Goal: Information Seeking & Learning: Understand process/instructions

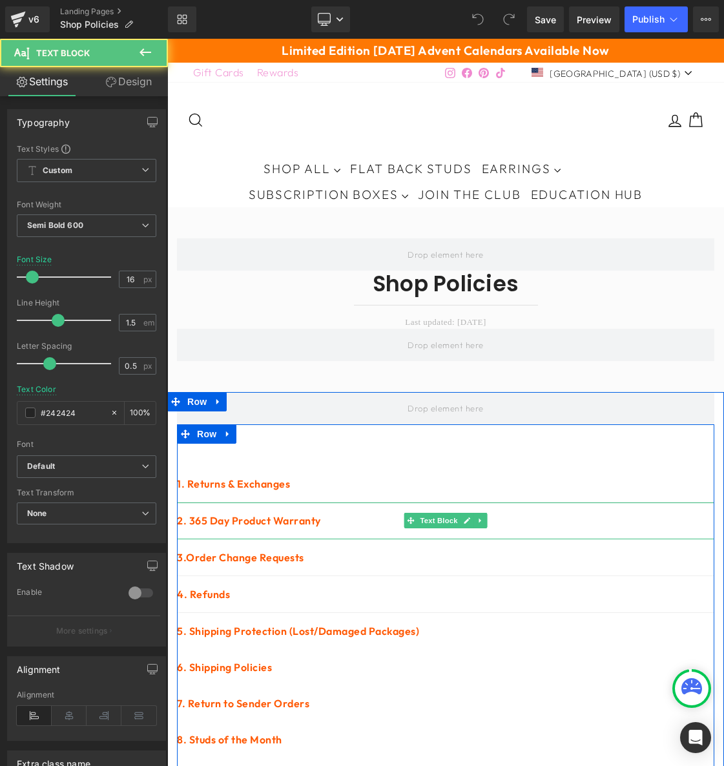
click at [356, 461] on div "2. 365 Day Product Warranty" at bounding box center [445, 520] width 537 height 37
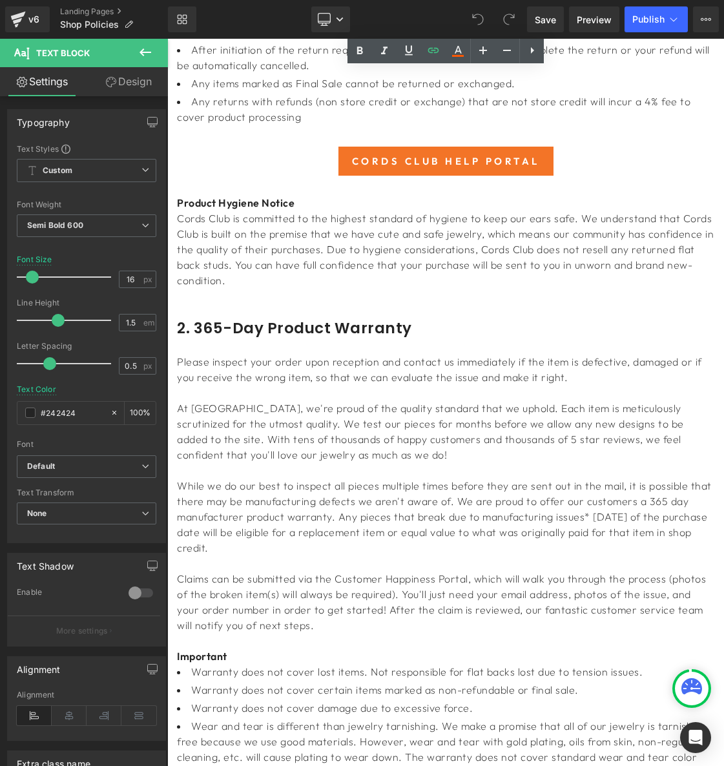
scroll to position [1242, 0]
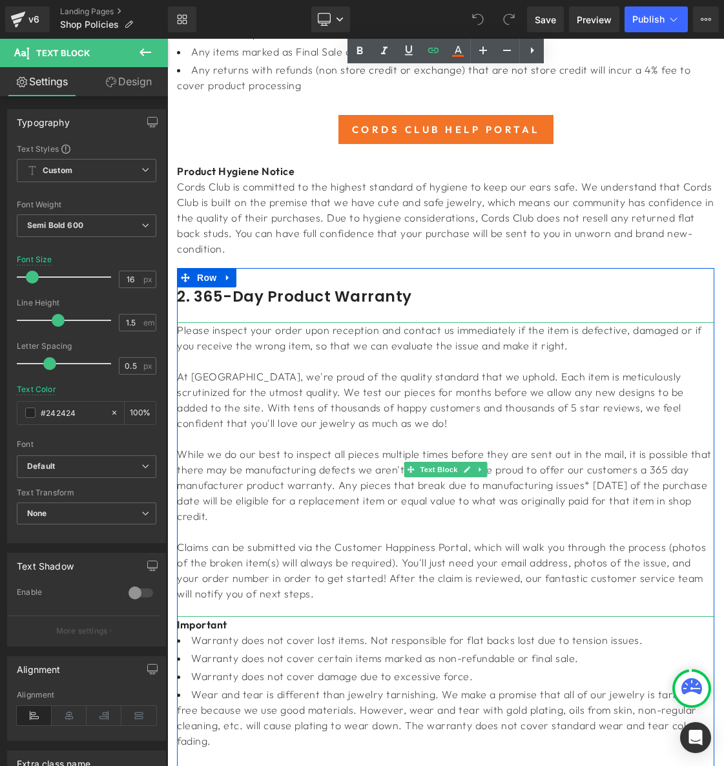
click at [405, 431] on p at bounding box center [445, 438] width 537 height 15
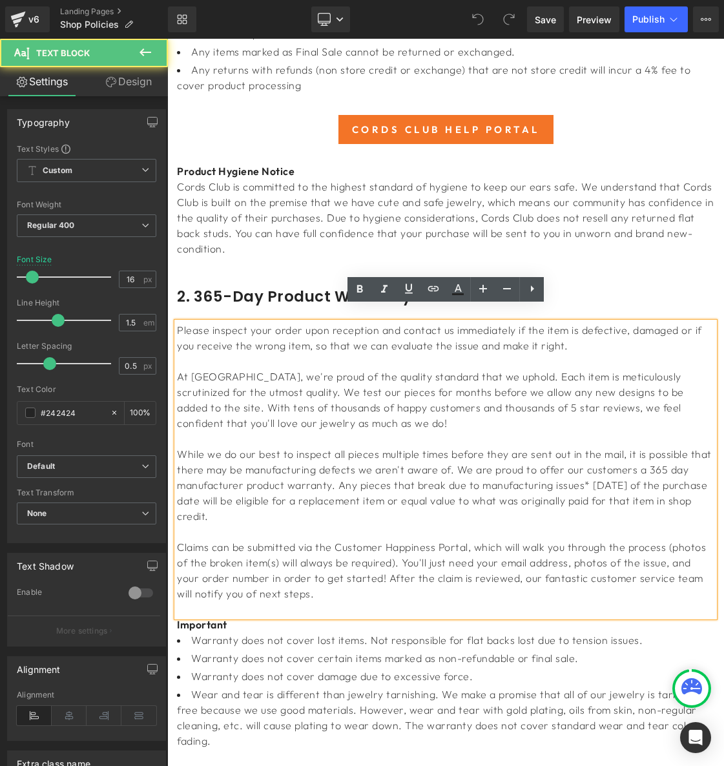
click at [304, 322] on p "Please inspect your order upon reception and contact us immediately if the item…" at bounding box center [445, 337] width 537 height 31
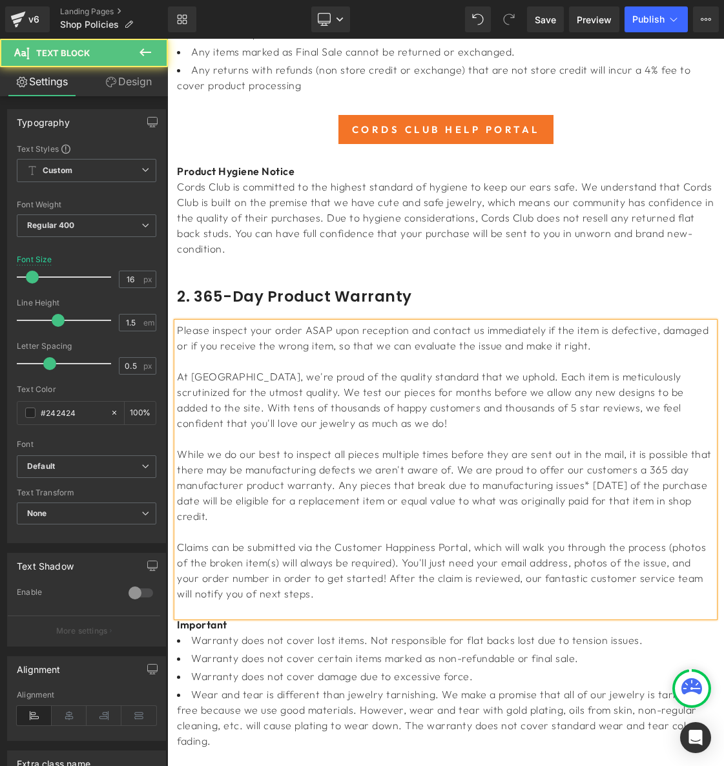
click at [387, 322] on p "Please inspect your order ASAP upon reception and contact us immediately if the…" at bounding box center [445, 337] width 537 height 31
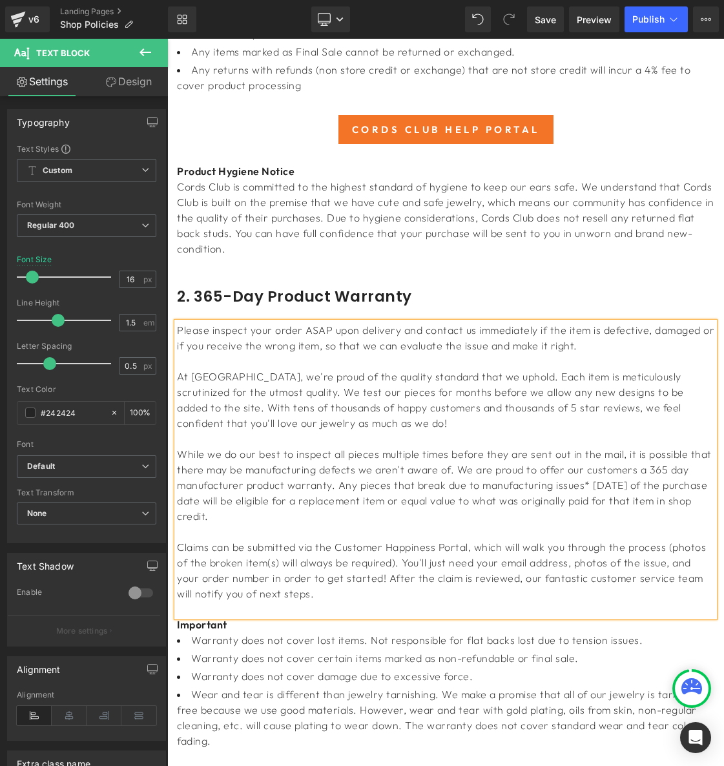
click at [648, 322] on p "Please inspect your order ASAP upon delivery and contact us immediately if the …" at bounding box center [445, 337] width 537 height 31
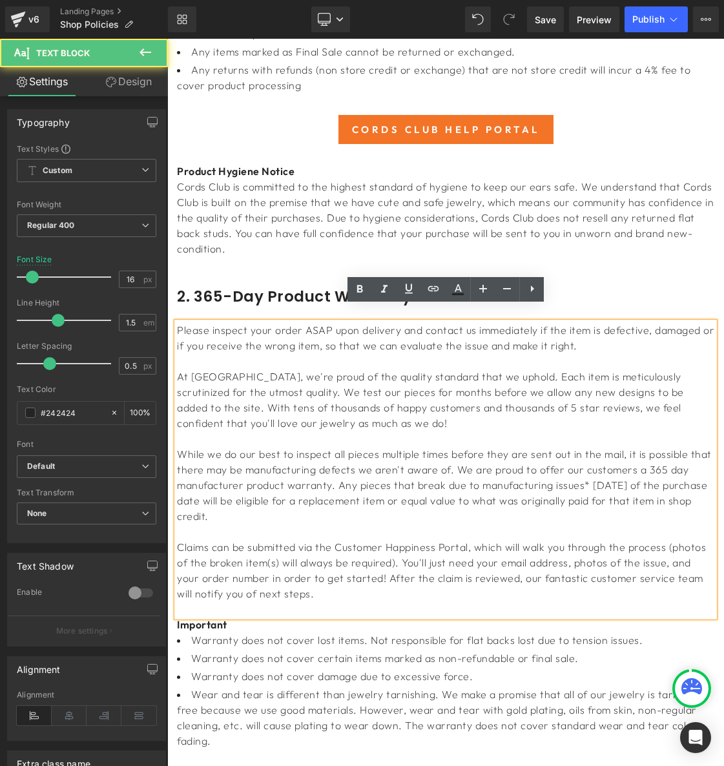
click at [651, 322] on p "Please inspect your order ASAP upon delivery and contact us immediately if the …" at bounding box center [445, 337] width 537 height 31
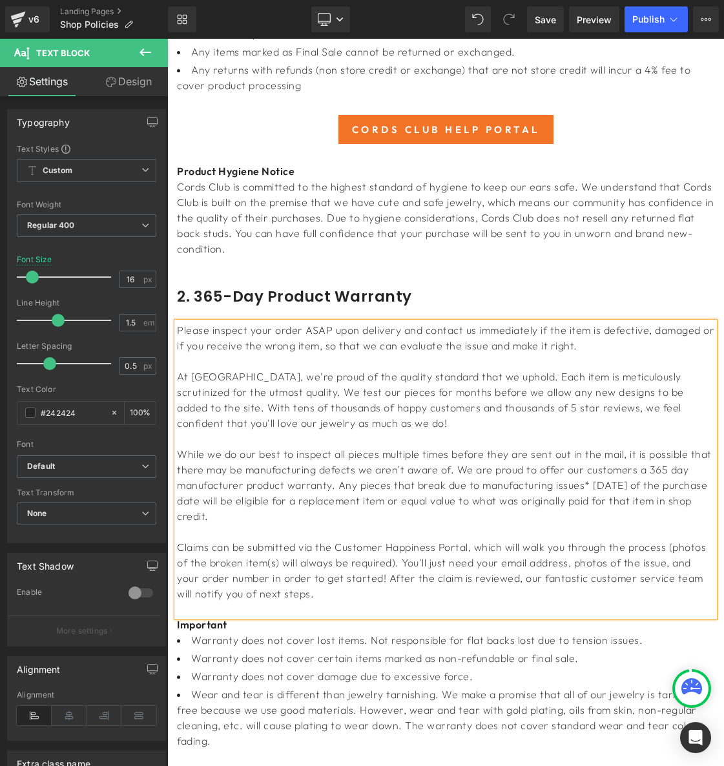
click at [651, 322] on p "Please inspect your order ASAP upon delivery and contact us immediately if the …" at bounding box center [445, 337] width 537 height 31
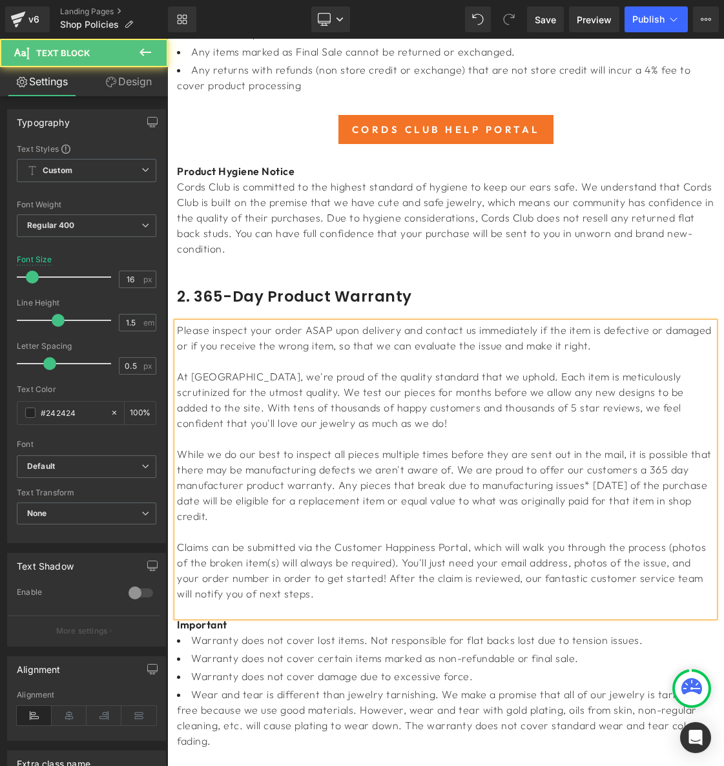
click at [710, 322] on p "Please inspect your order ASAP upon delivery and contact us immediately if the …" at bounding box center [445, 337] width 537 height 31
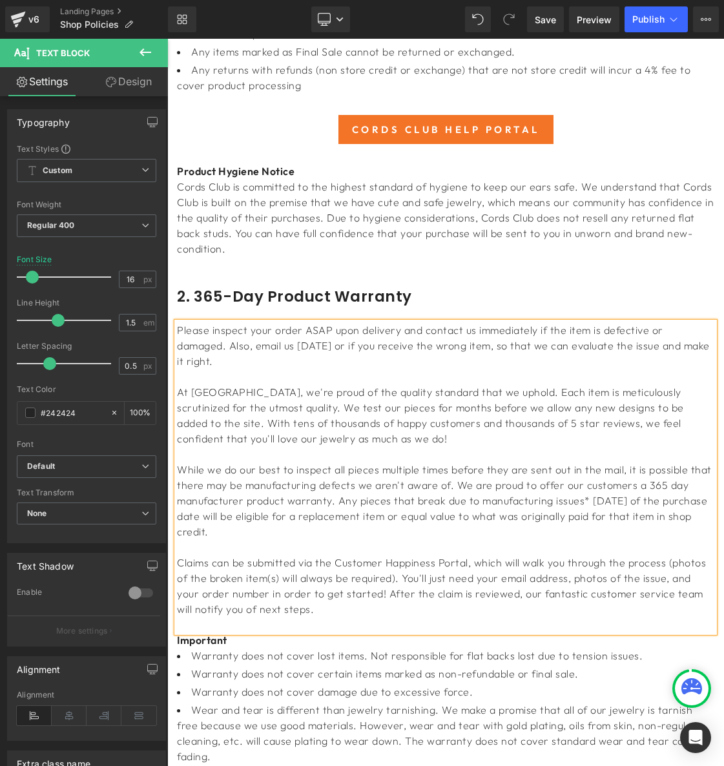
click at [323, 330] on p "Please inspect your order ASAP upon delivery and contact us immediately if the …" at bounding box center [445, 345] width 537 height 46
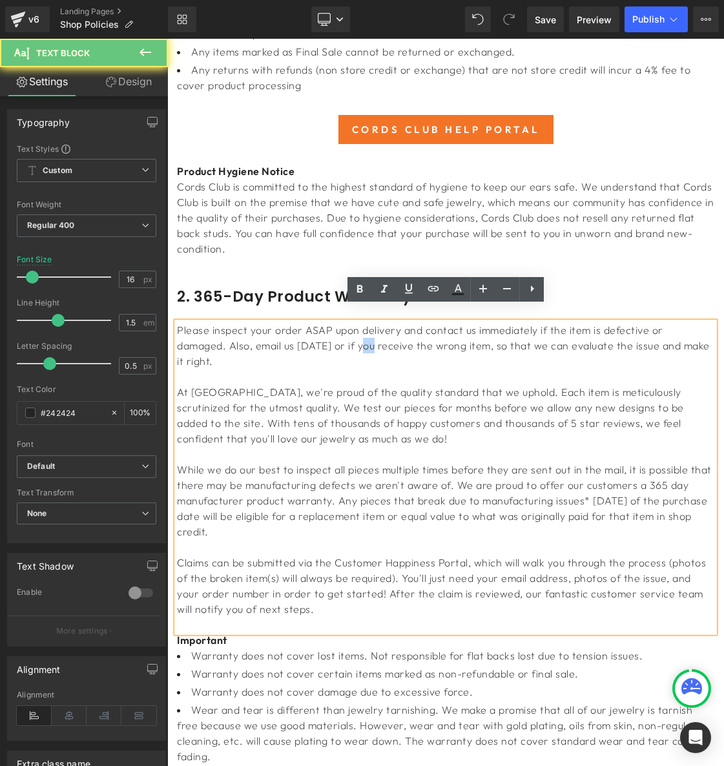
click at [323, 330] on p "Please inspect your order ASAP upon delivery and contact us immediately if the …" at bounding box center [445, 345] width 537 height 46
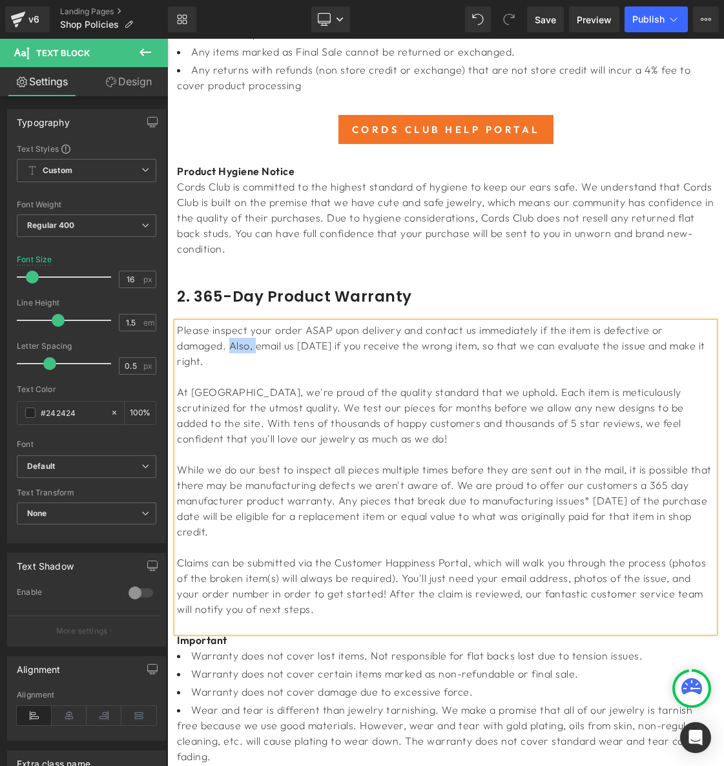
drag, startPoint x: 205, startPoint y: 333, endPoint x: 177, endPoint y: 326, distance: 28.6
click at [177, 326] on p "Please inspect your order ASAP upon delivery and contact us immediately if the …" at bounding box center [445, 345] width 537 height 46
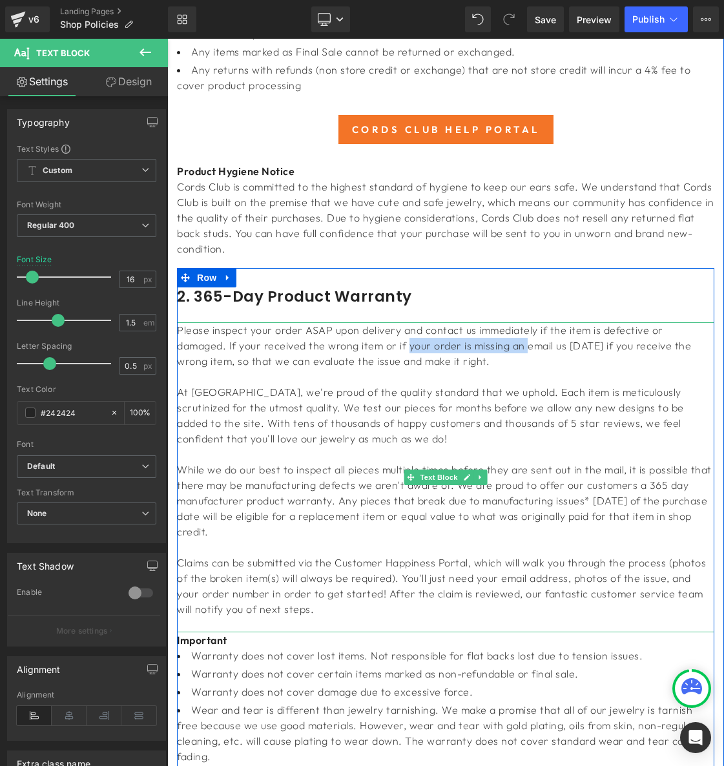
drag, startPoint x: 472, startPoint y: 329, endPoint x: 354, endPoint y: 332, distance: 118.8
click at [354, 332] on p "Please inspect your order ASAP upon delivery and contact us immediately if the …" at bounding box center [445, 345] width 537 height 46
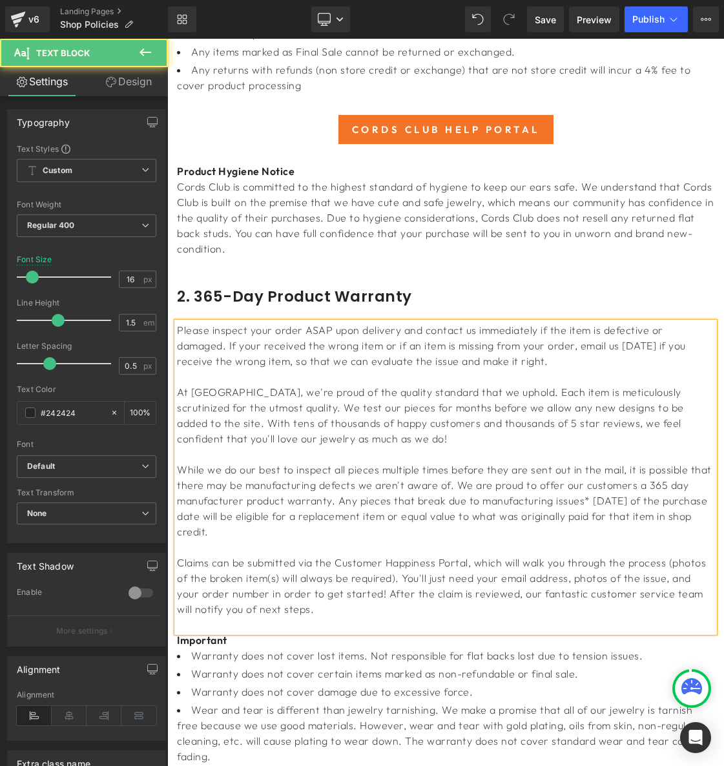
click at [636, 329] on p "Please inspect your order ASAP upon delivery and contact us immediately if the …" at bounding box center [445, 345] width 537 height 46
drag, startPoint x: 433, startPoint y: 346, endPoint x: 232, endPoint y: 349, distance: 200.8
click at [232, 349] on p "Please inspect your order ASAP upon delivery and contact us immediately if the …" at bounding box center [445, 345] width 537 height 46
click at [441, 384] on p "At [GEOGRAPHIC_DATA], we're proud of the quality standard that we uphold. Each …" at bounding box center [445, 415] width 537 height 62
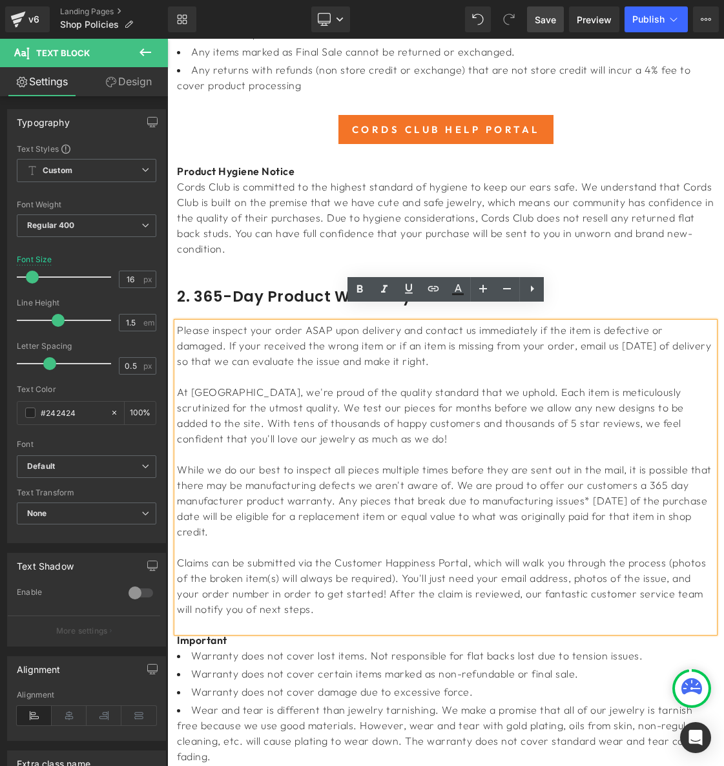
click at [549, 29] on link "Save" at bounding box center [545, 19] width 37 height 26
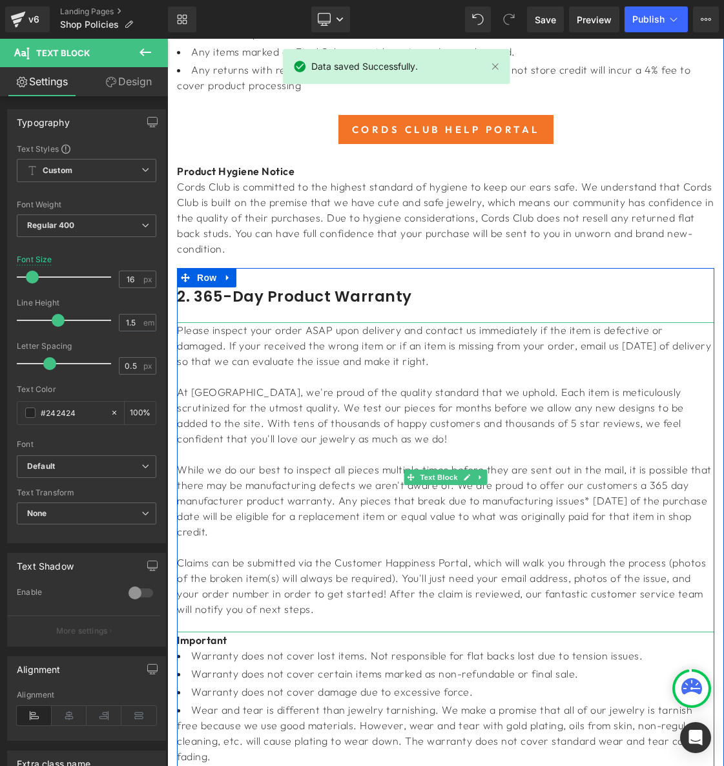
click at [420, 336] on p "Please inspect your order ASAP upon delivery and contact us immediately if the …" at bounding box center [445, 345] width 537 height 46
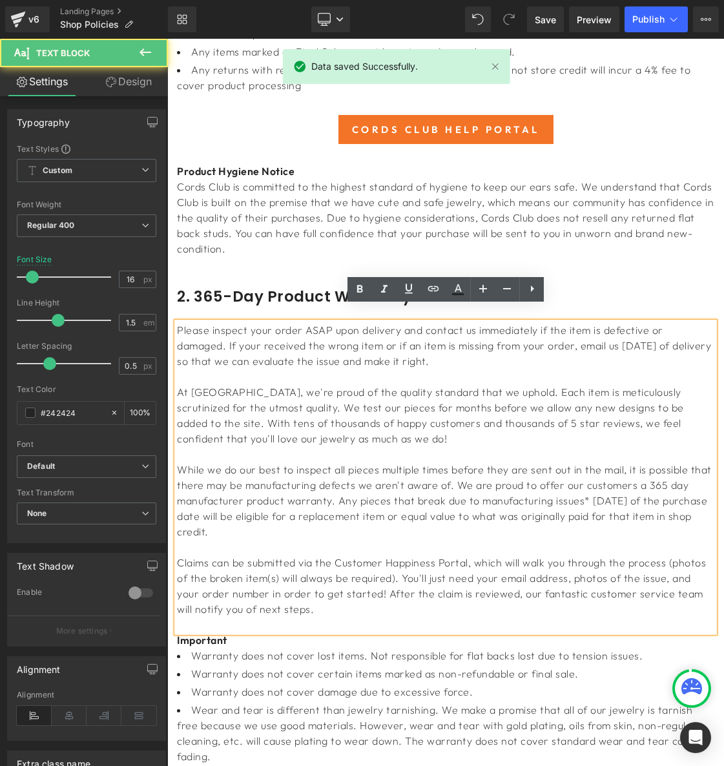
click at [423, 341] on p "Please inspect your order ASAP upon delivery and contact us immediately if the …" at bounding box center [445, 345] width 537 height 46
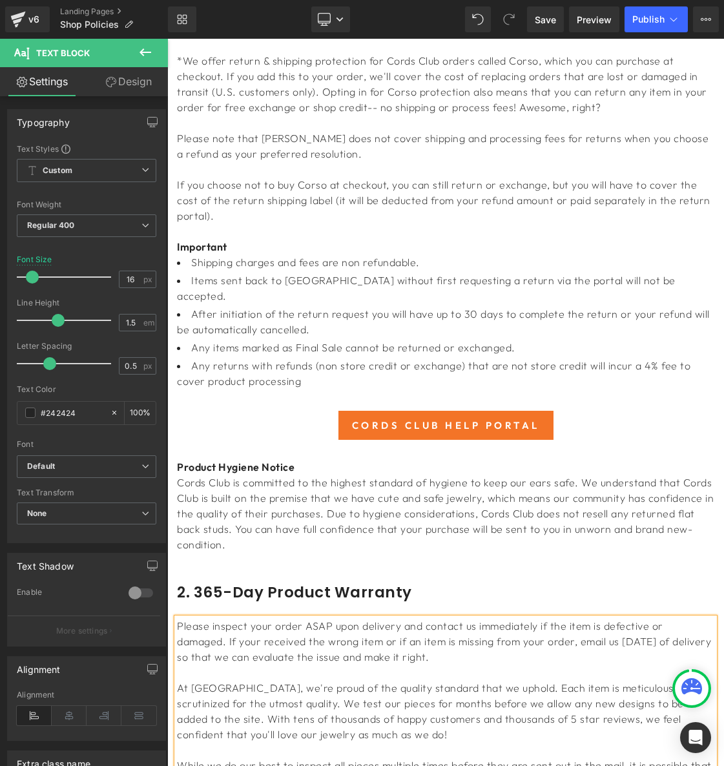
scroll to position [948, 0]
